Goal: Find specific page/section

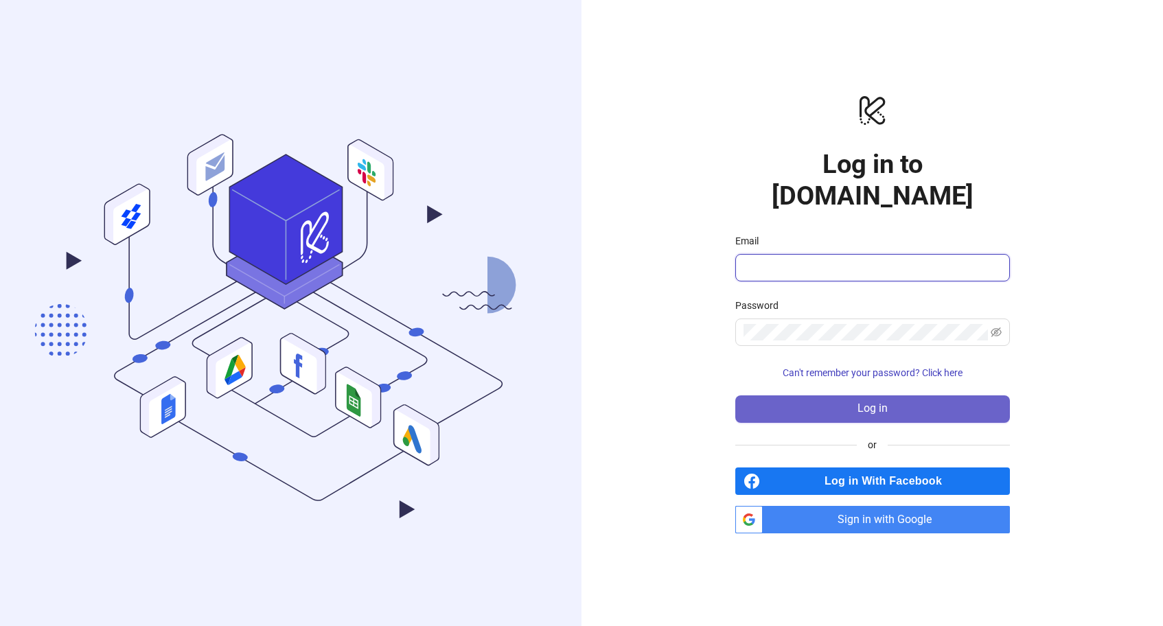
type input "**********"
click at [872, 402] on span "Log in" at bounding box center [873, 408] width 30 height 12
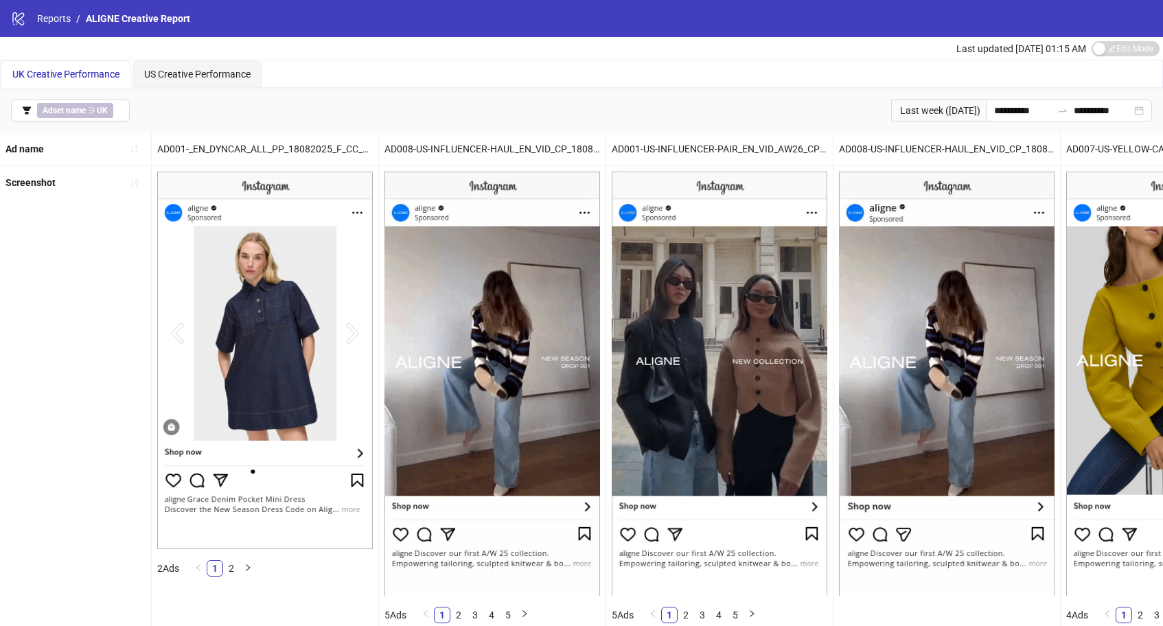
click at [43, 74] on span "UK Creative Performance" at bounding box center [65, 74] width 107 height 11
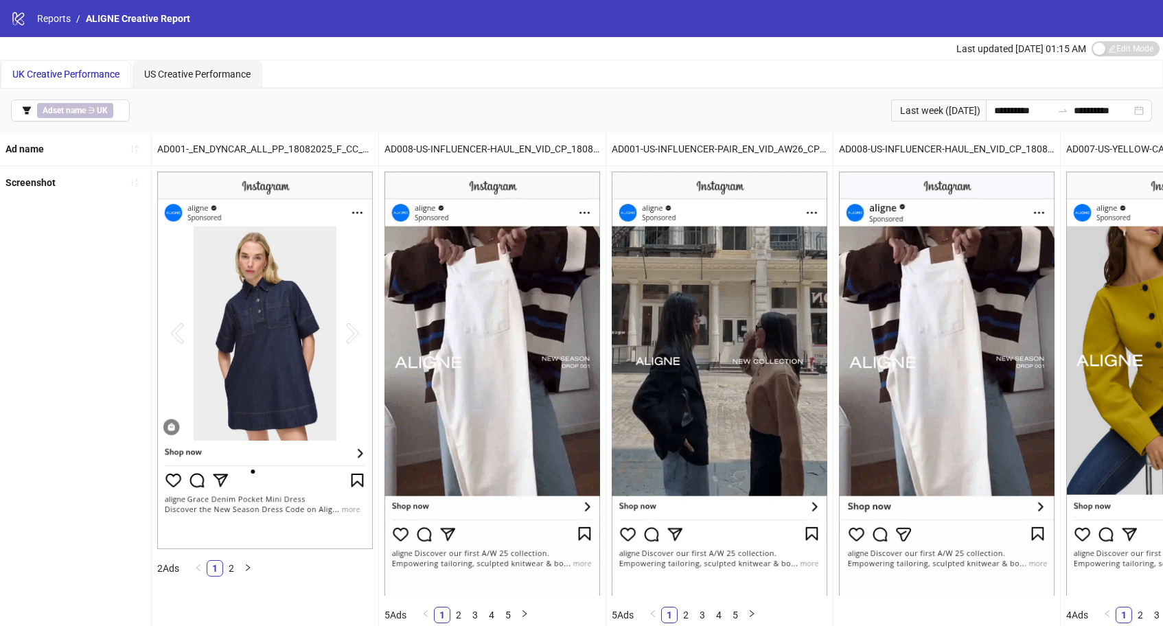
click at [49, 72] on span "UK Creative Performance" at bounding box center [65, 74] width 107 height 11
